Goal: Information Seeking & Learning: Learn about a topic

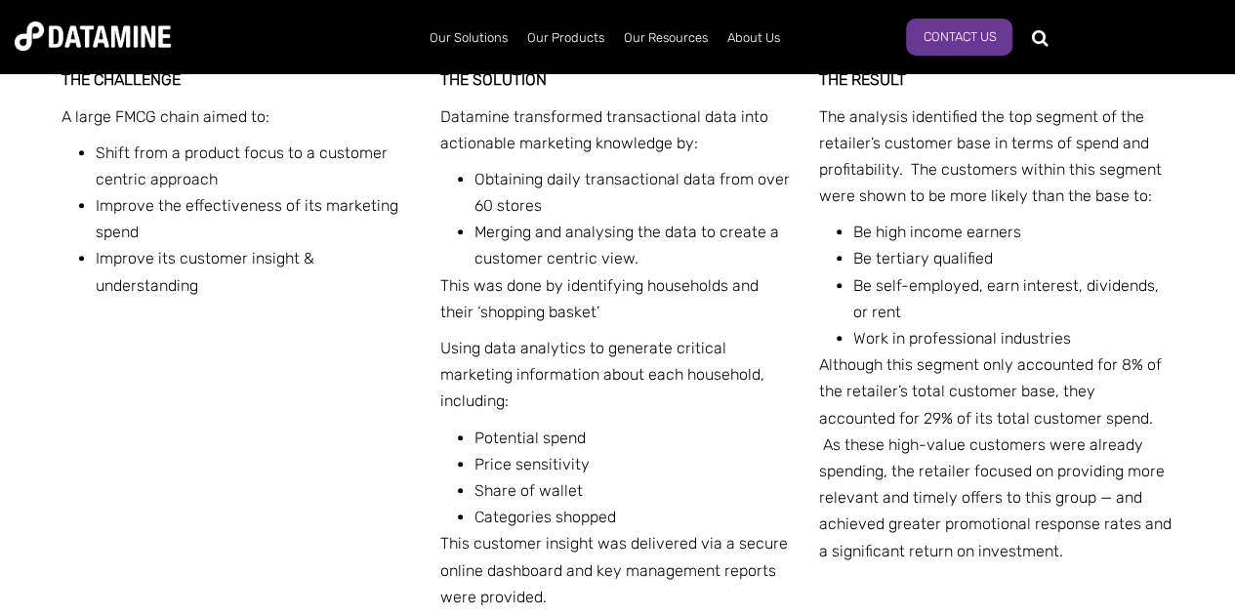
scroll to position [853, 0]
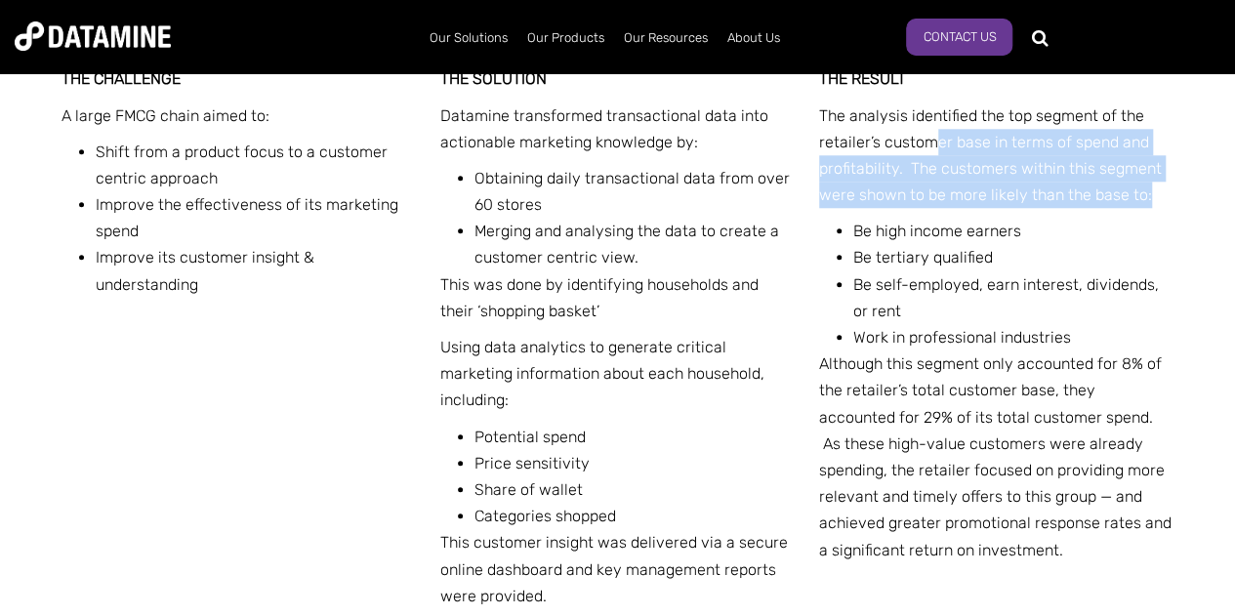
drag, startPoint x: 1150, startPoint y: 188, endPoint x: 942, endPoint y: 144, distance: 212.5
click at [942, 144] on p "The analysis identified the top segment of the retailer’s customer base in term…" at bounding box center [996, 156] width 355 height 106
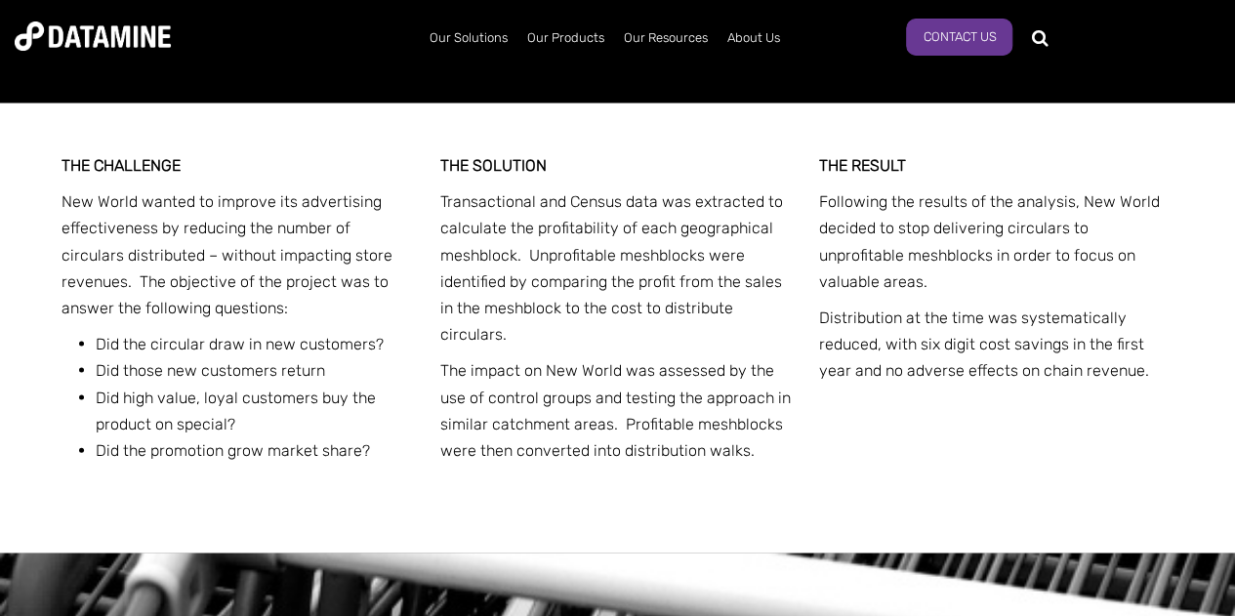
scroll to position [1907, 0]
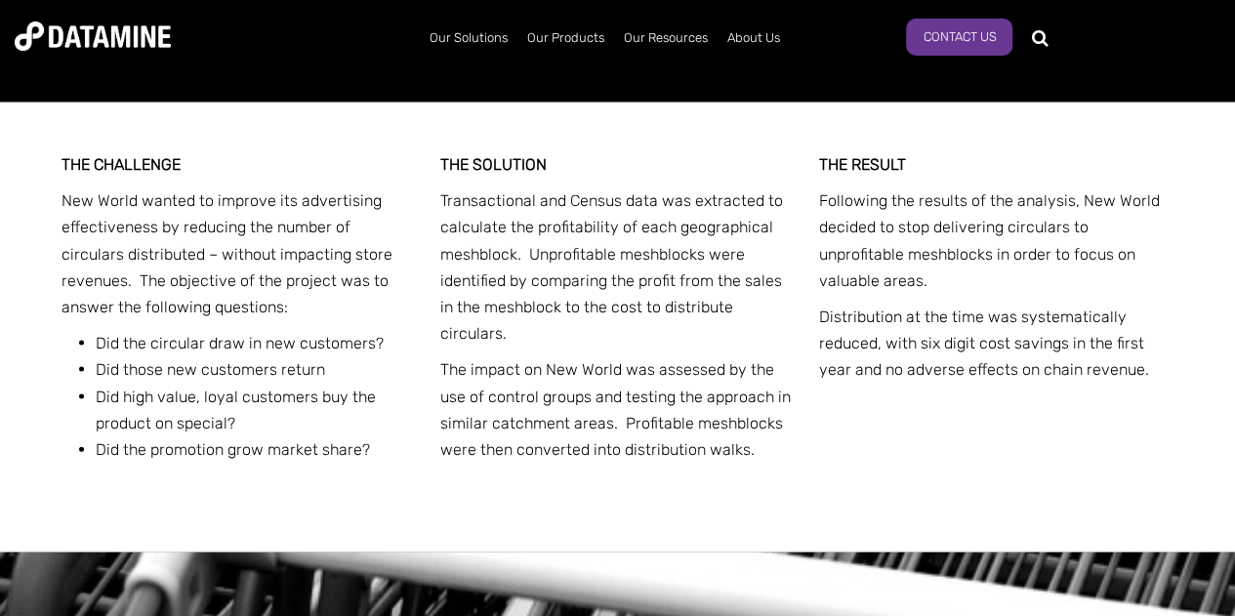
drag, startPoint x: 64, startPoint y: 202, endPoint x: 424, endPoint y: 461, distance: 442.7
click at [424, 461] on div "THE CHALLENGE New World wanted to improve its advertising effectiveness by redu…" at bounding box center [618, 328] width 1113 height 450
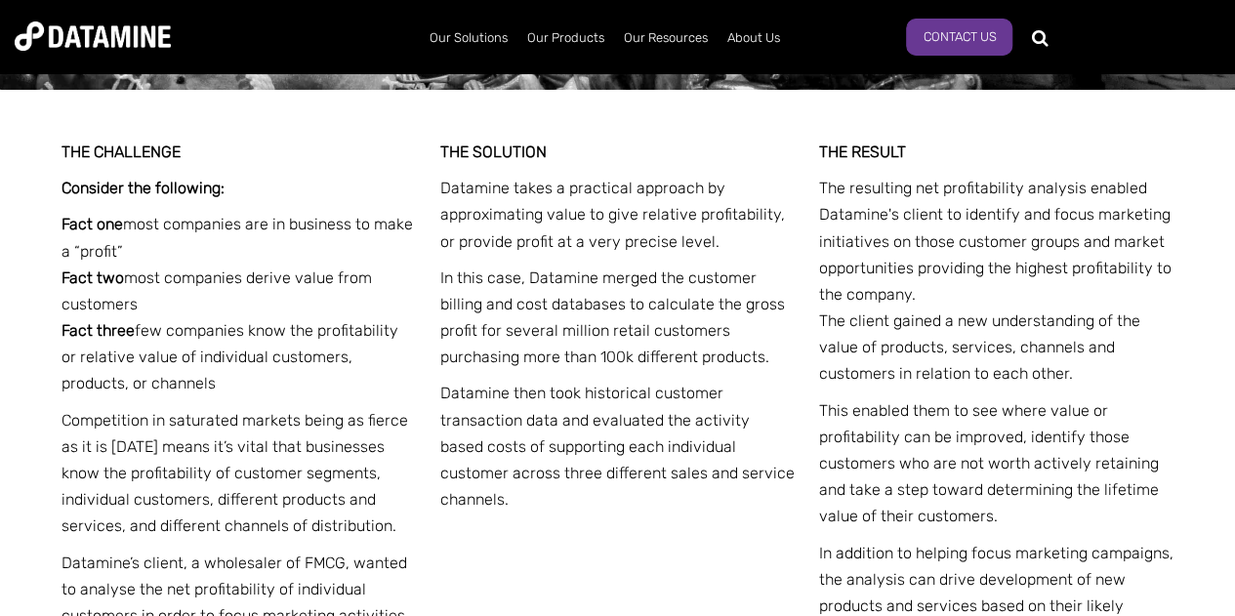
scroll to position [3406, 0]
click at [755, 399] on p "Datamine then took historical customer transaction data and evaluated the activ…" at bounding box center [617, 447] width 355 height 133
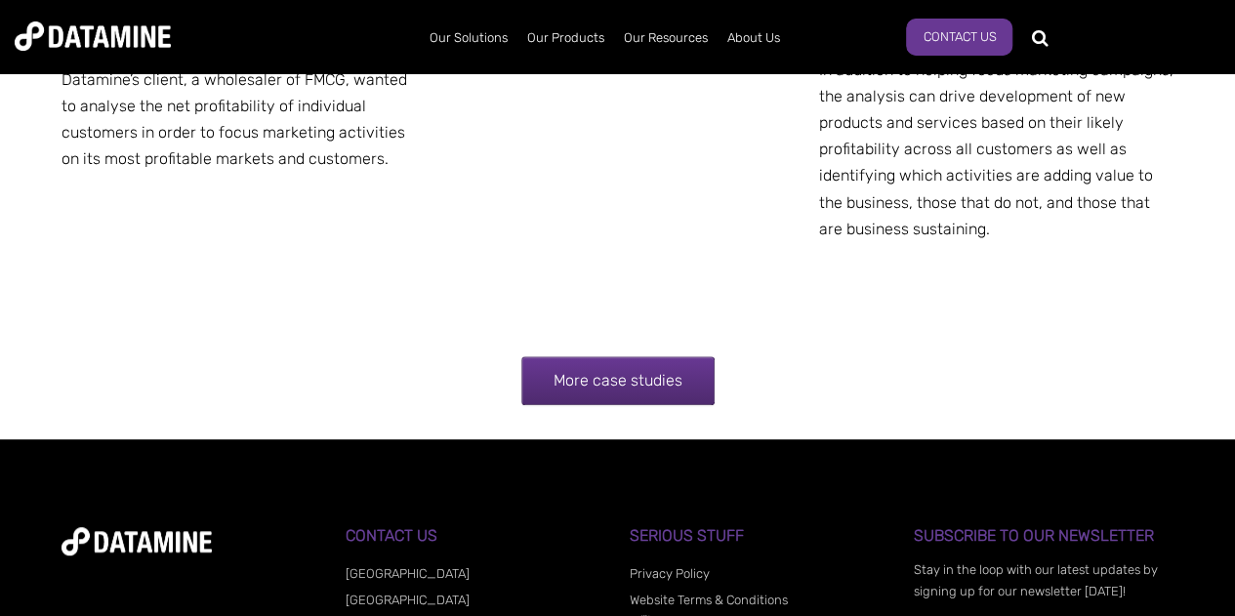
scroll to position [3896, 0]
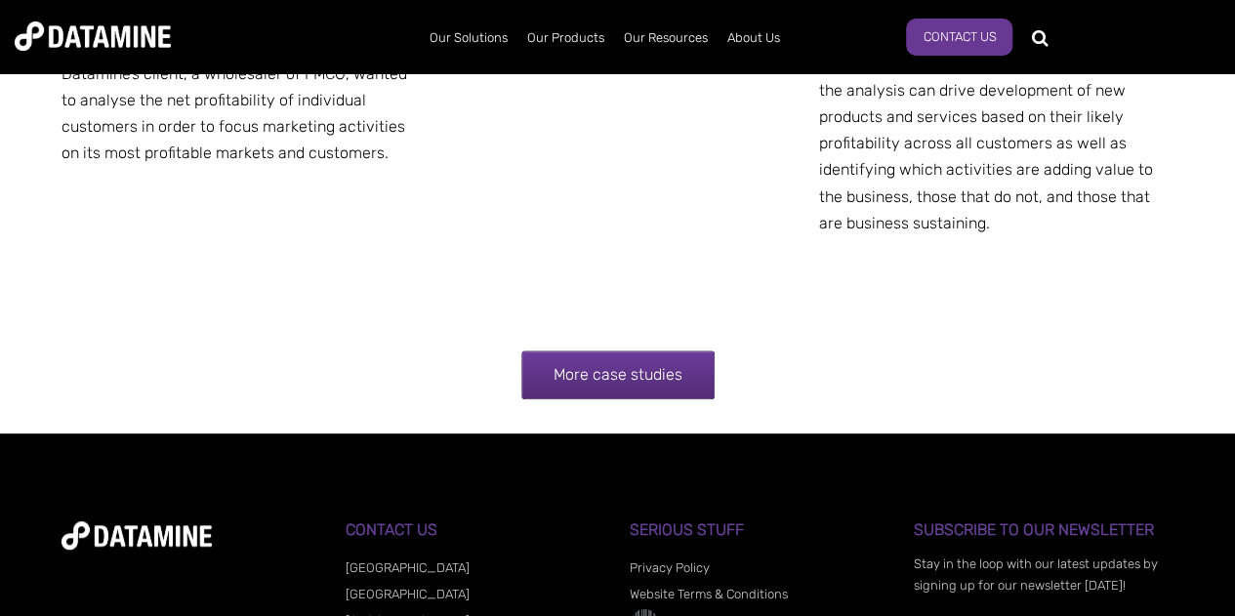
click at [685, 386] on link "More case studies" at bounding box center [617, 374] width 193 height 49
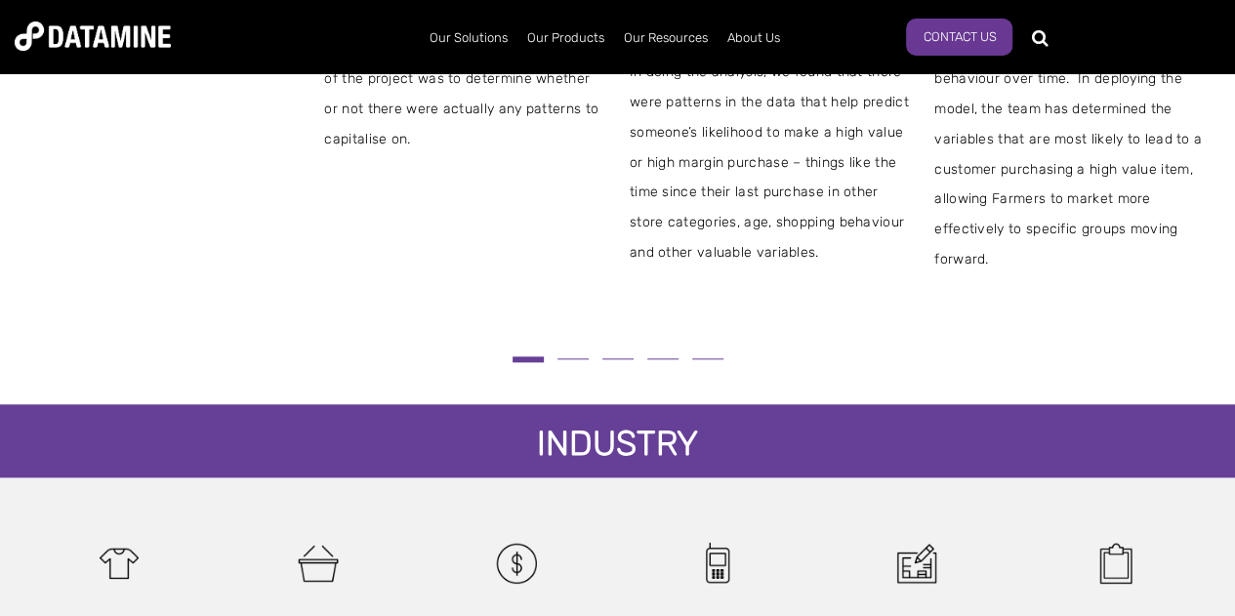
scroll to position [884, 0]
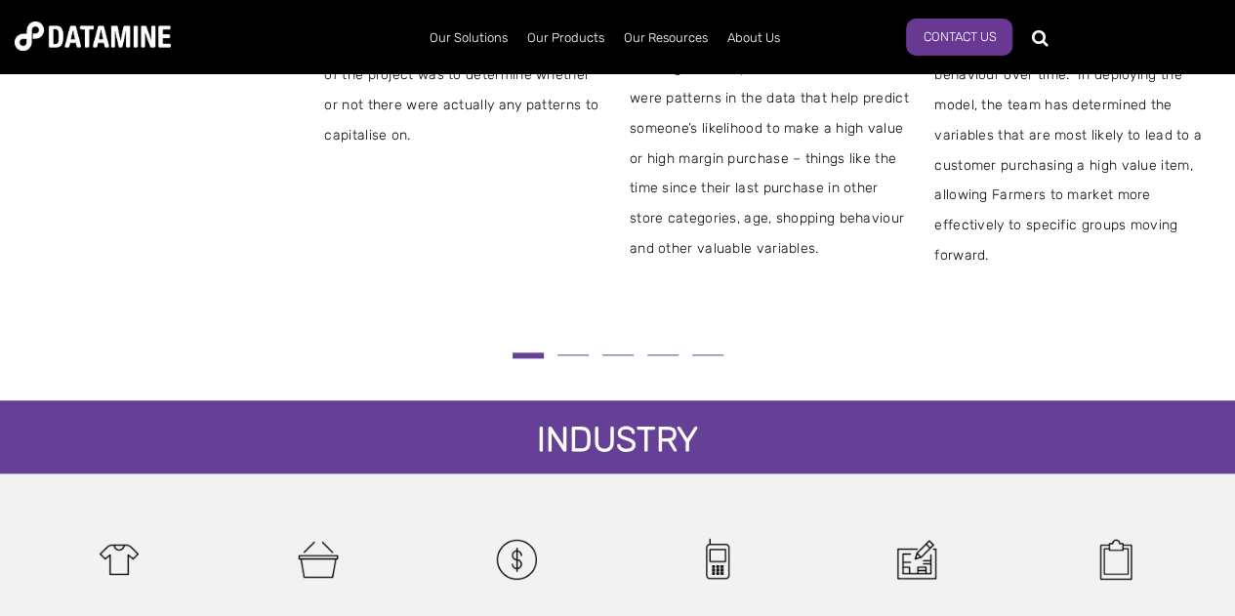
click at [574, 356] on button at bounding box center [573, 354] width 45 height 11
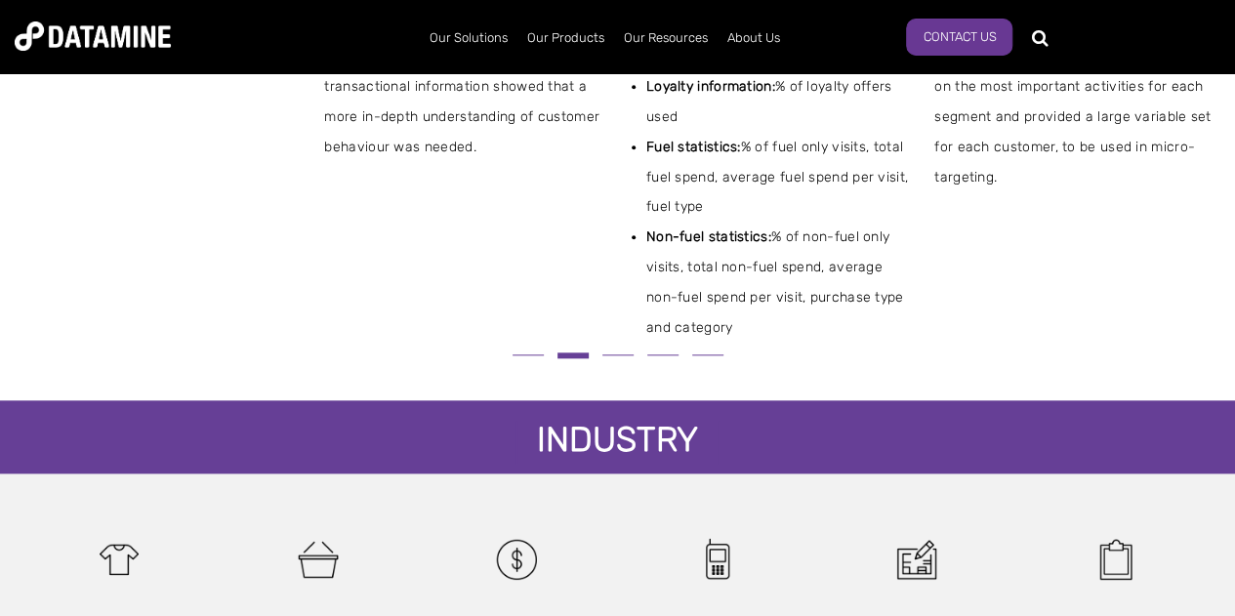
scroll to position [1011, 0]
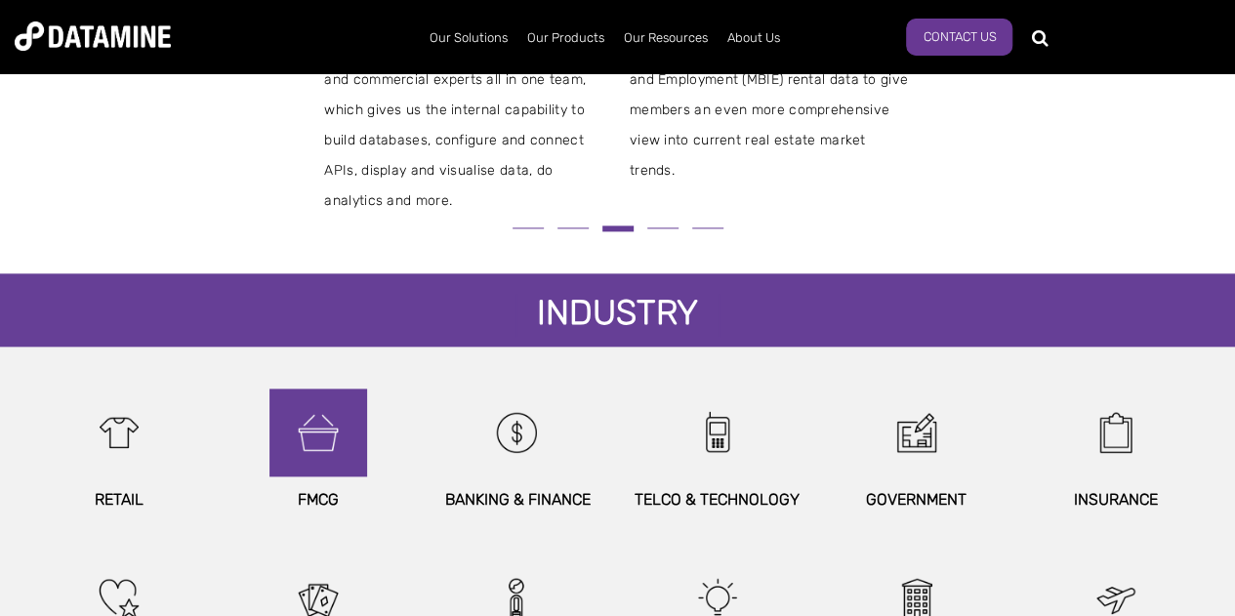
click at [322, 456] on img at bounding box center [318, 433] width 84 height 88
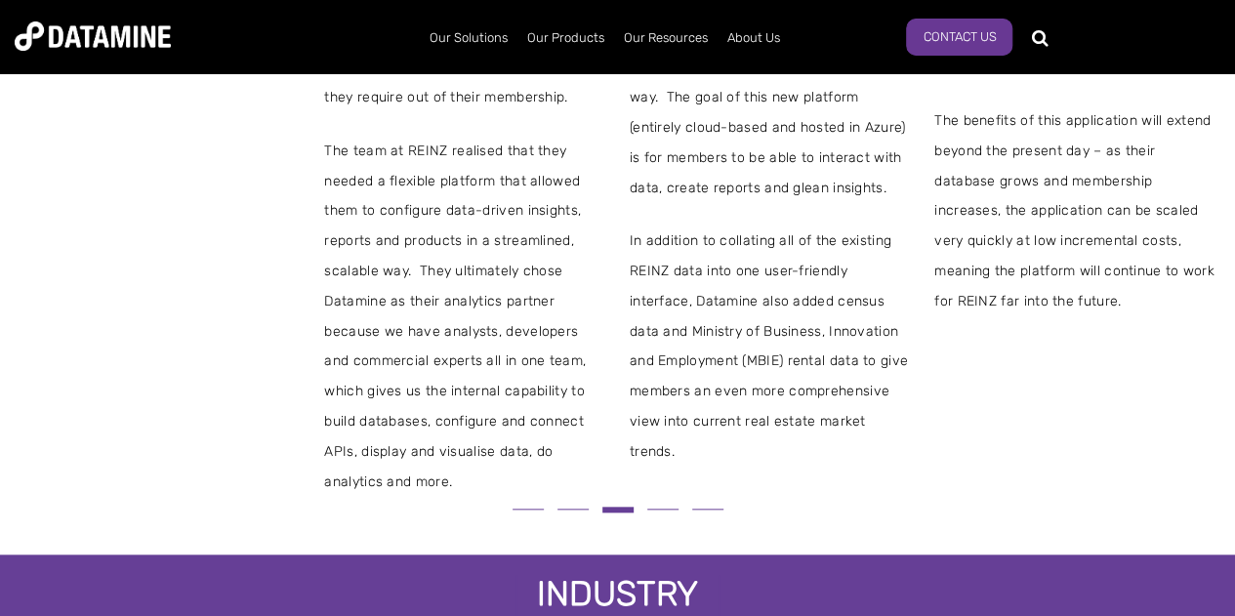
scroll to position [733, 0]
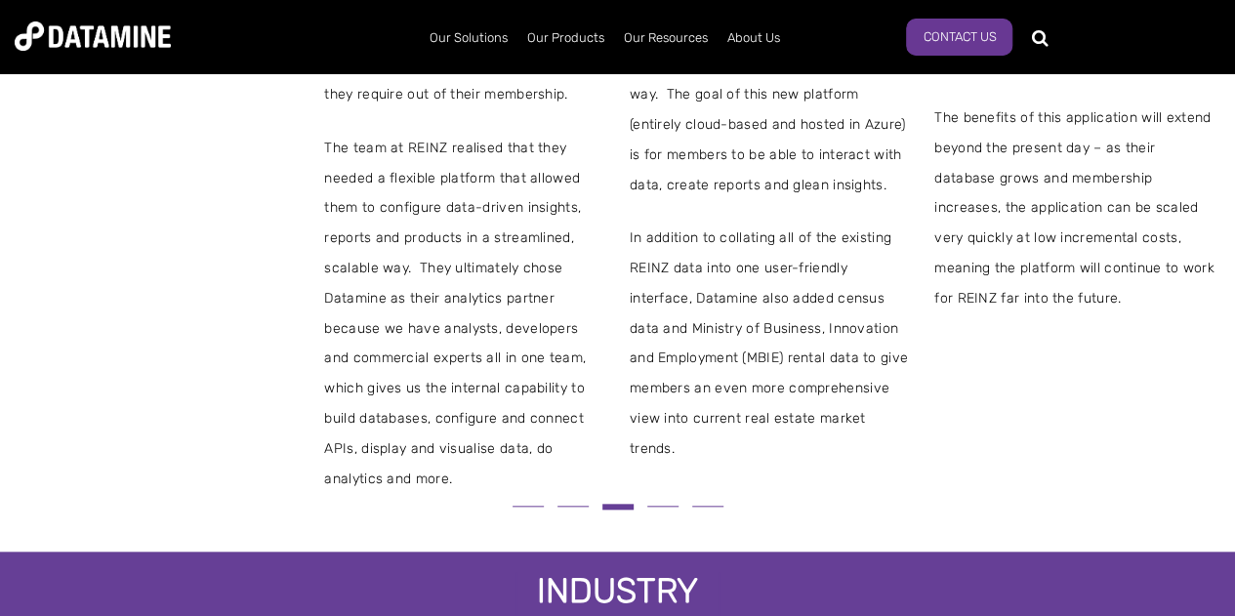
click at [654, 503] on button at bounding box center [662, 506] width 45 height 11
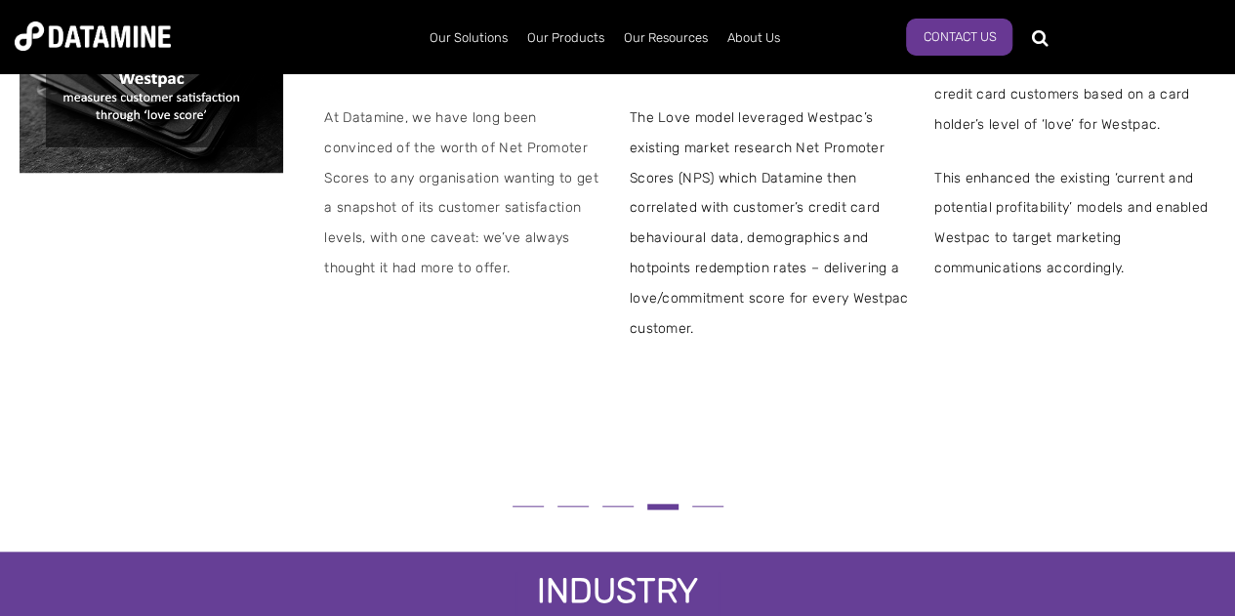
click at [654, 504] on span at bounding box center [662, 507] width 31 height 6
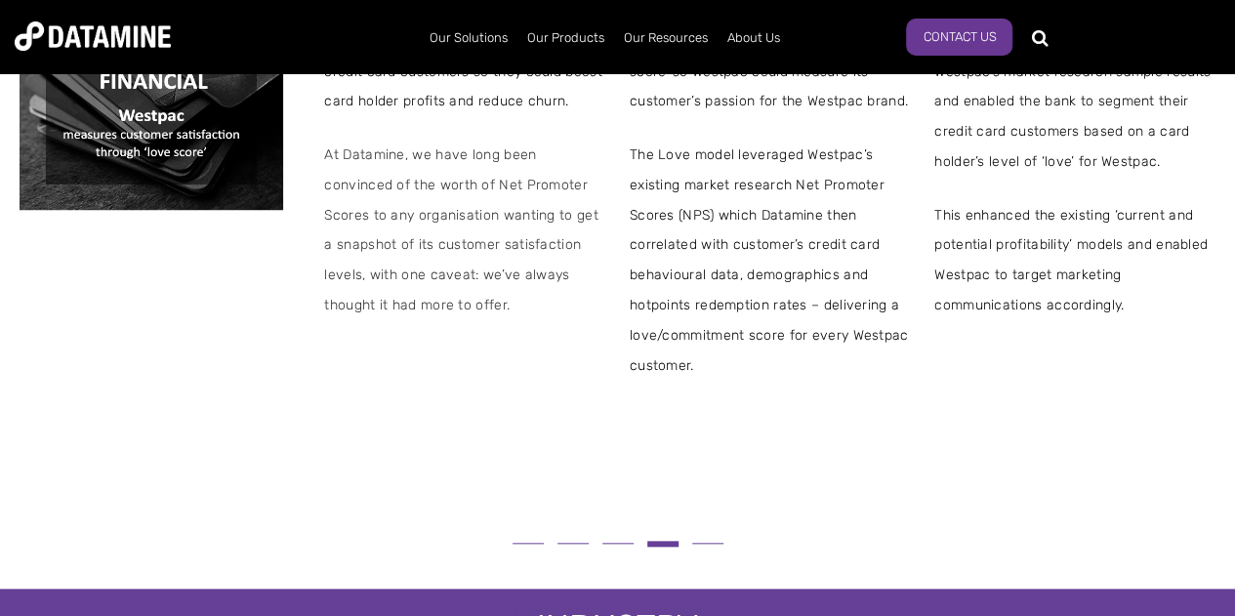
scroll to position [697, 0]
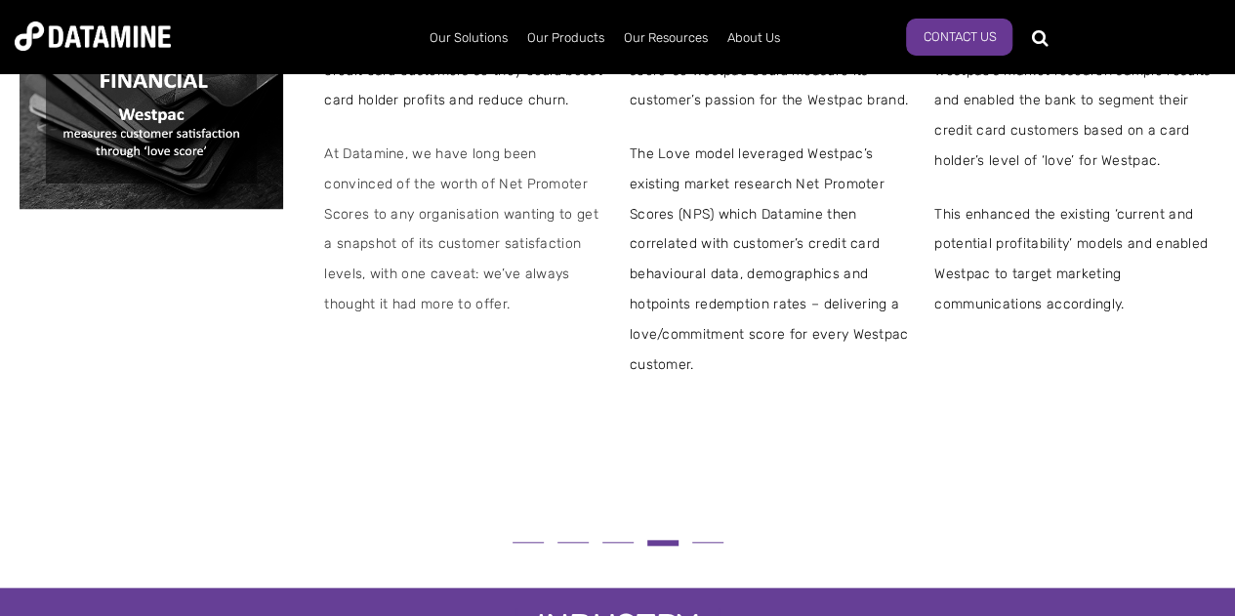
click at [704, 561] on span "Our projects The best way to understand what we do is to read our case studies.…" at bounding box center [617, 340] width 1235 height 1939
click at [703, 546] on button at bounding box center [707, 542] width 45 height 11
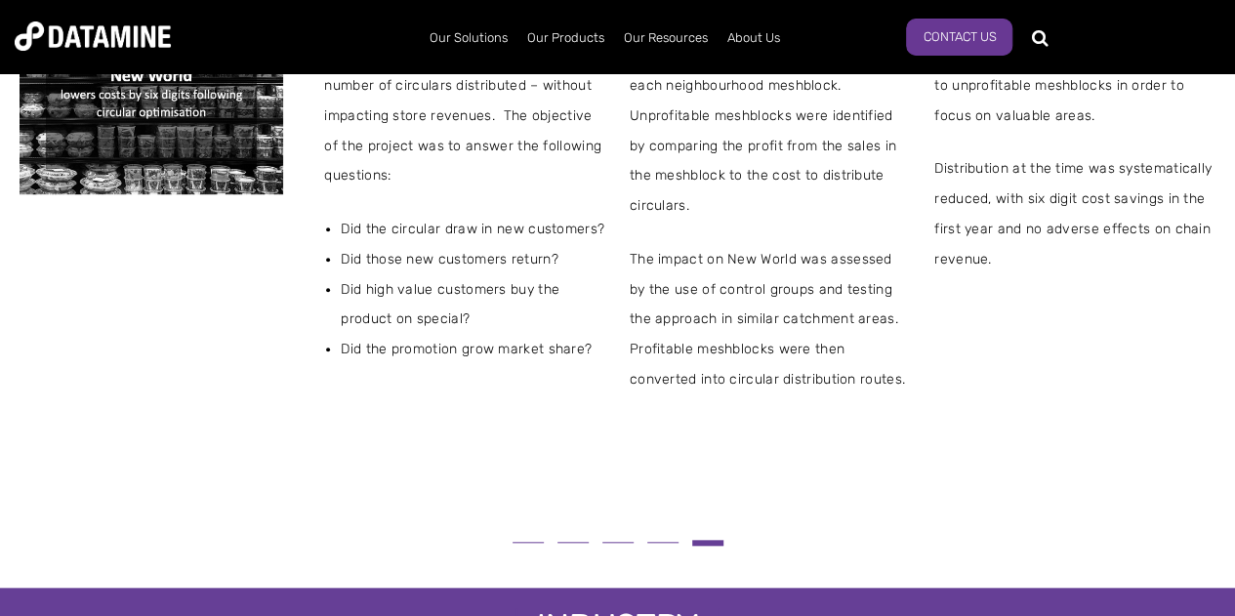
click at [703, 546] on button at bounding box center [707, 543] width 45 height 16
click at [675, 385] on span "The impact on New World was assessed by the use of control groups and testing t…" at bounding box center [770, 320] width 281 height 150
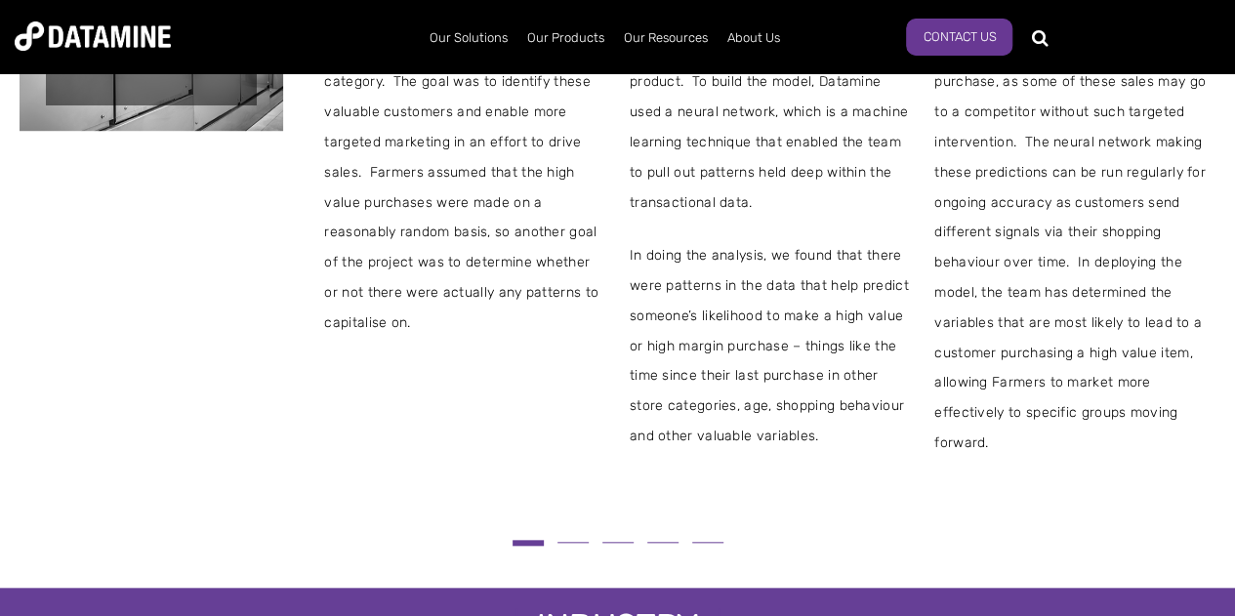
click at [677, 385] on span "In doing the analysis, we found that there were patterns in the data that help …" at bounding box center [770, 346] width 281 height 211
click at [677, 378] on span "In doing the analysis, we found that there were patterns in the data that help …" at bounding box center [770, 346] width 281 height 211
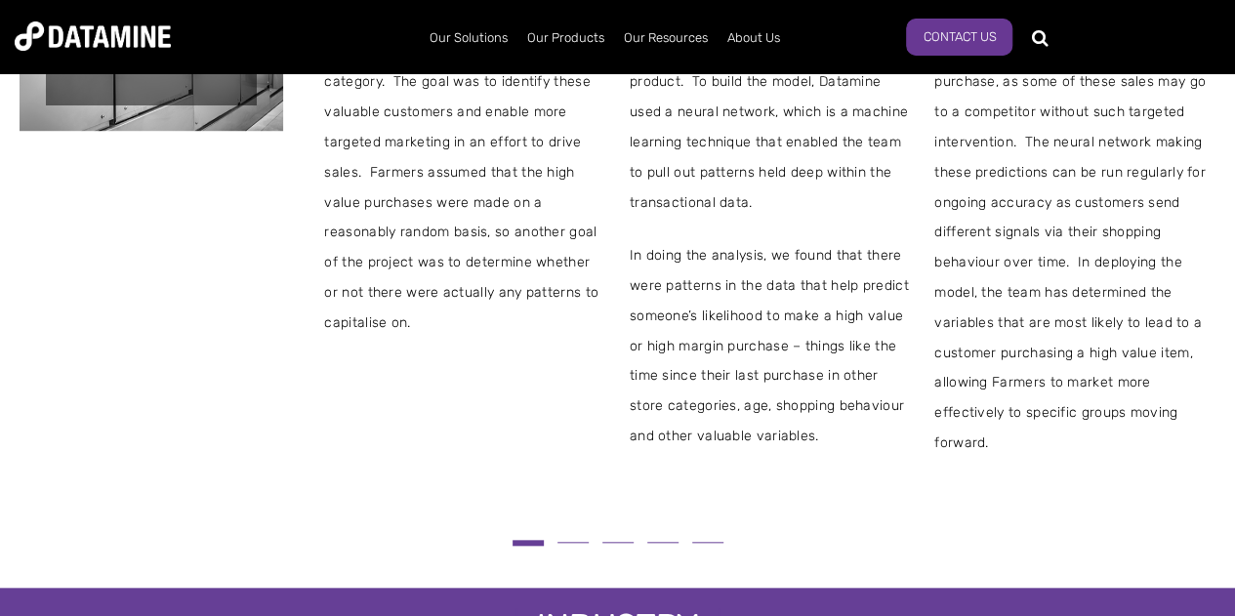
click at [677, 378] on span "In doing the analysis, we found that there were patterns in the data that help …" at bounding box center [770, 346] width 281 height 211
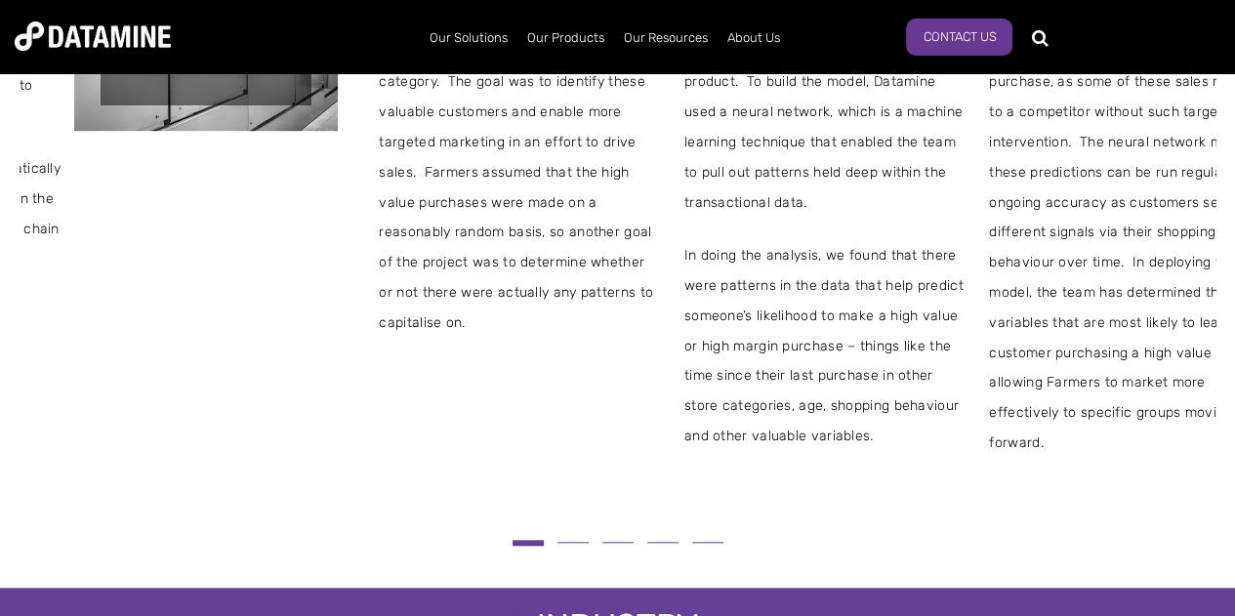
drag, startPoint x: 677, startPoint y: 378, endPoint x: 728, endPoint y: 431, distance: 73.2
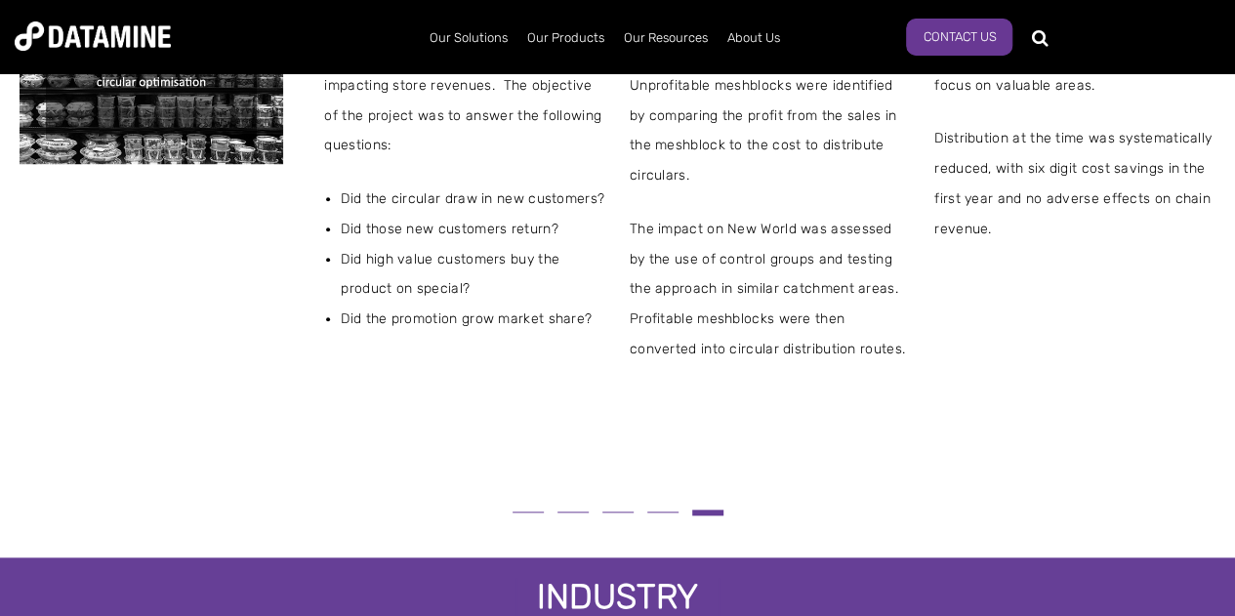
scroll to position [724, 0]
